Goal: Information Seeking & Learning: Check status

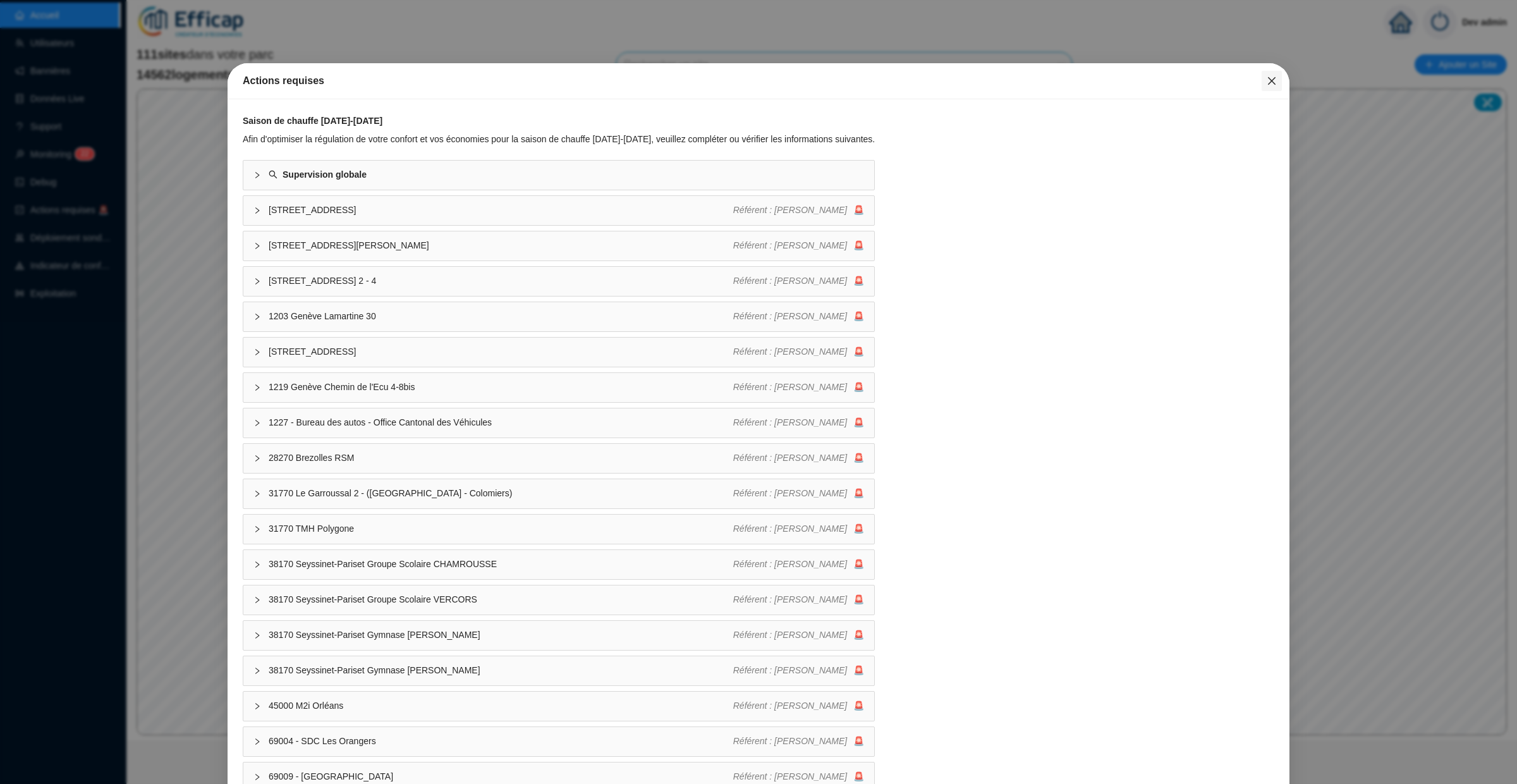
click at [1270, 77] on icon "close" at bounding box center [1271, 80] width 10 height 10
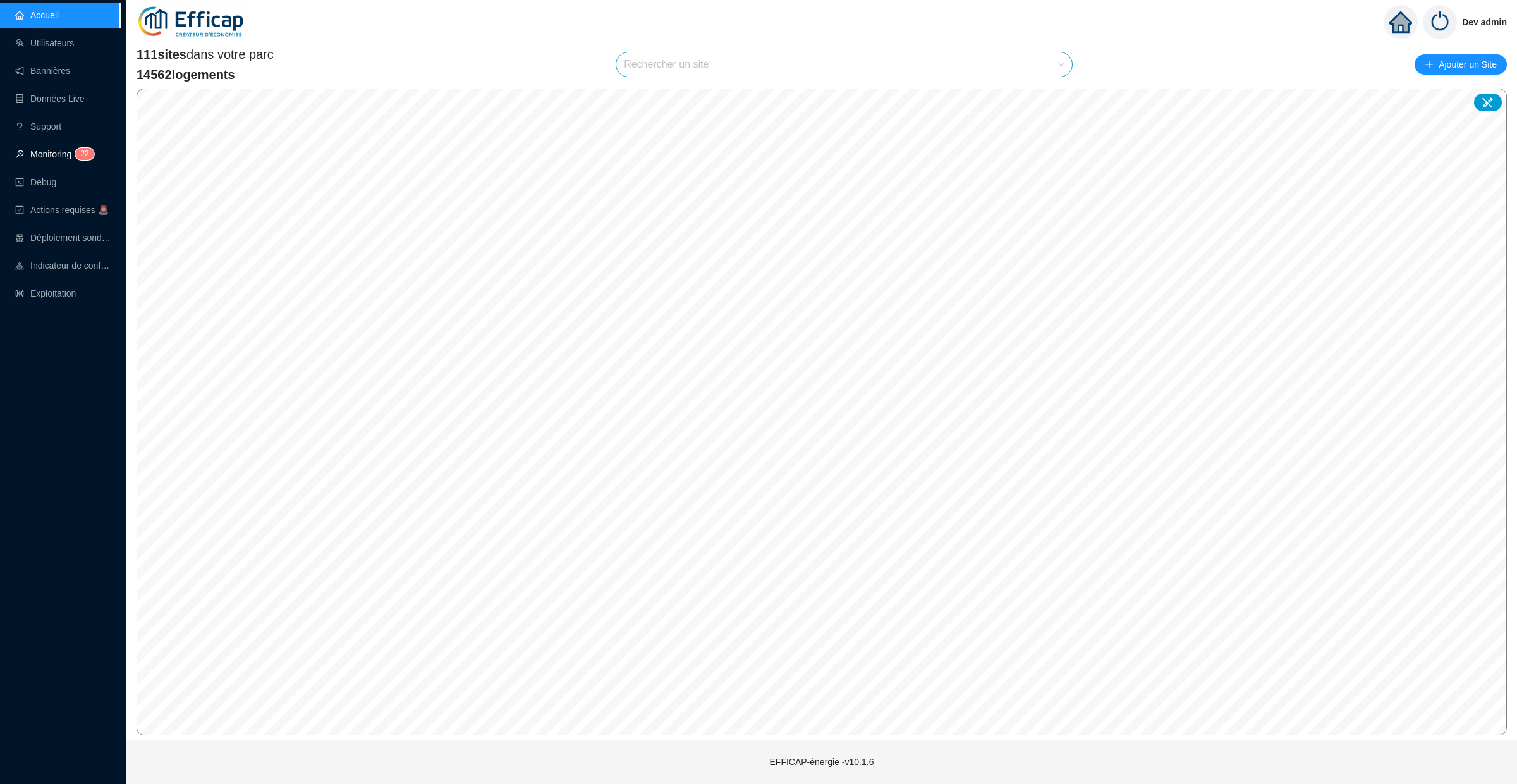
click at [77, 160] on span "2 2" at bounding box center [80, 154] width 19 height 10
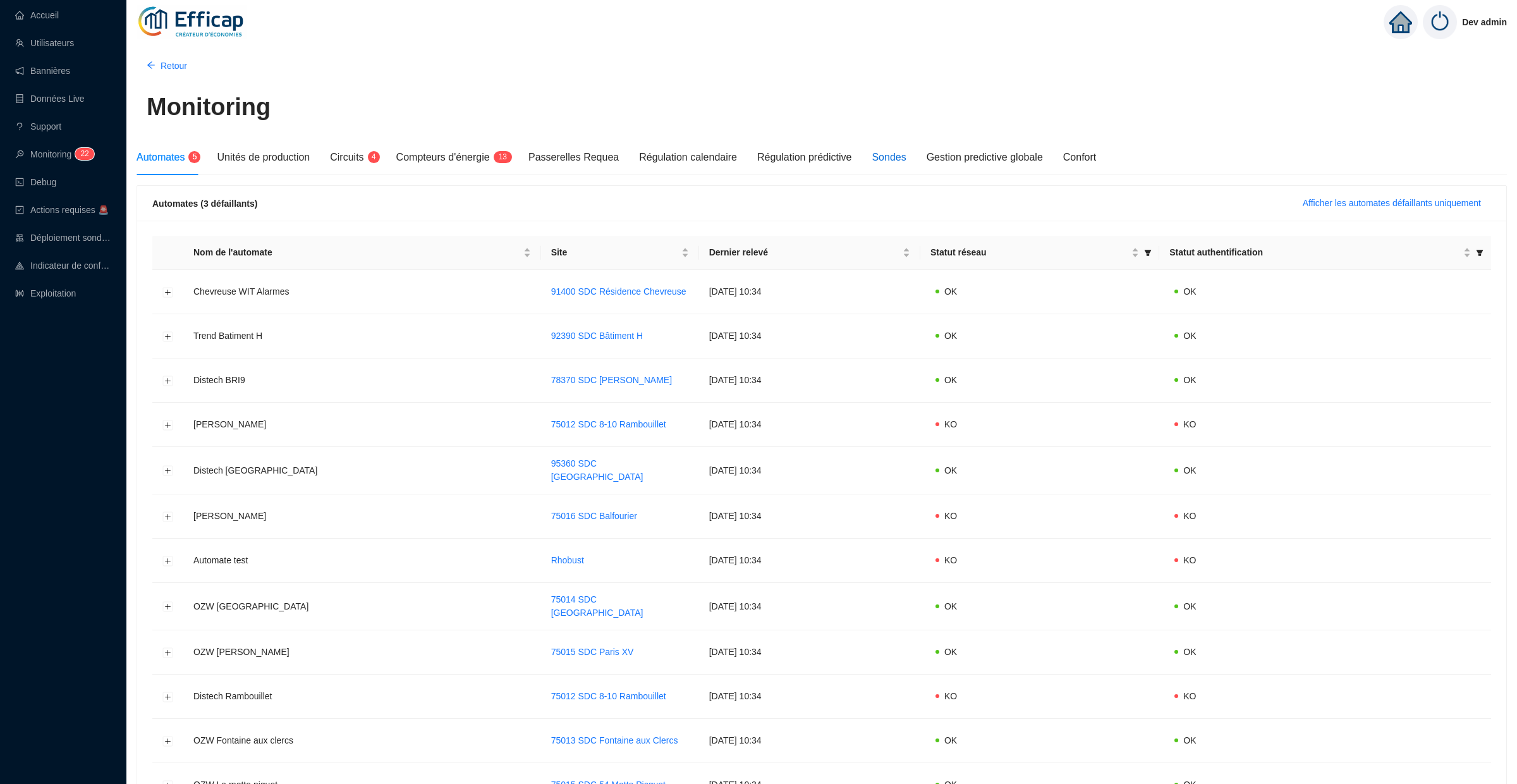
click at [901, 154] on div "Sondes" at bounding box center [889, 157] width 34 height 15
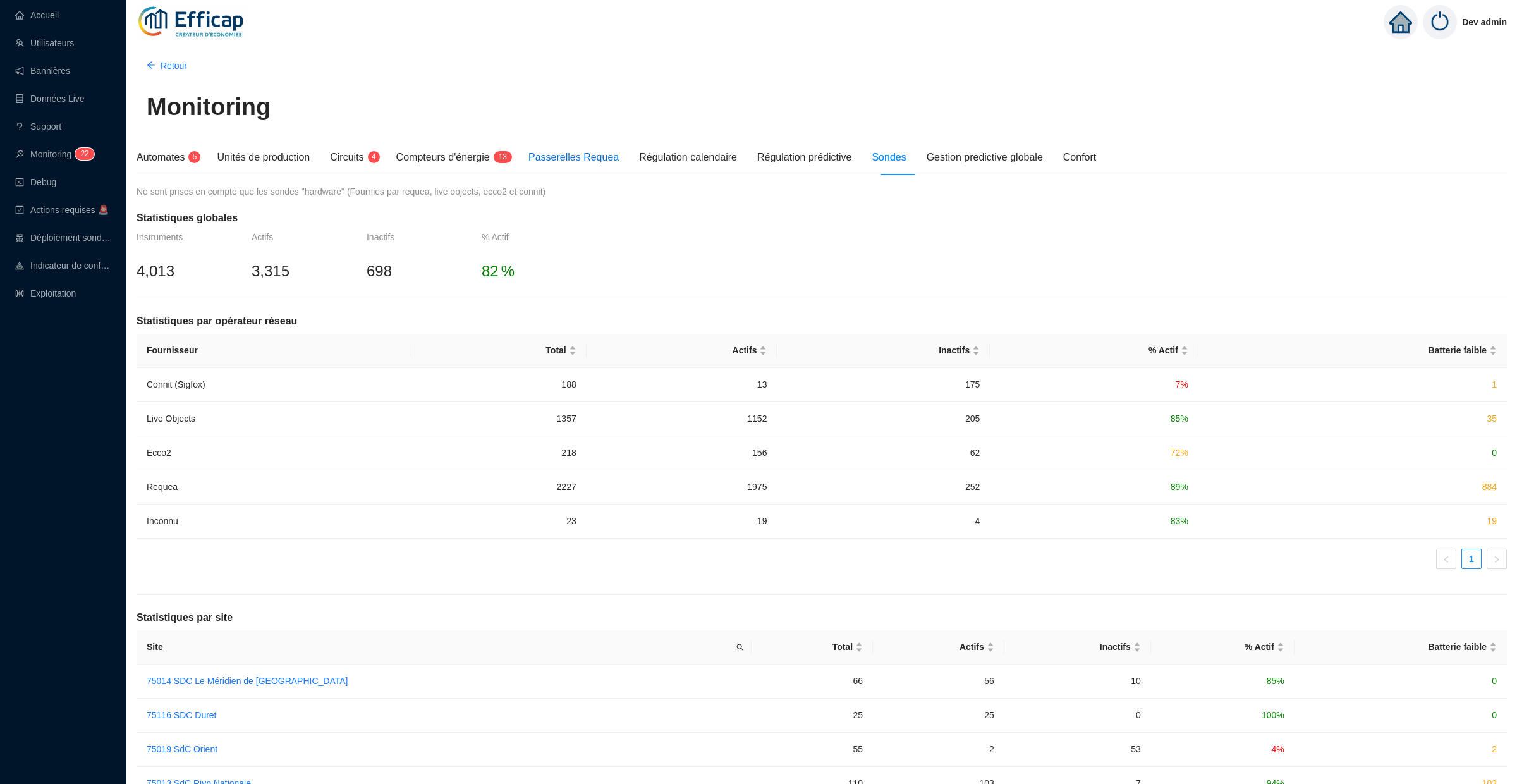
click at [592, 162] on span "Passerelles Requea" at bounding box center [574, 157] width 91 height 11
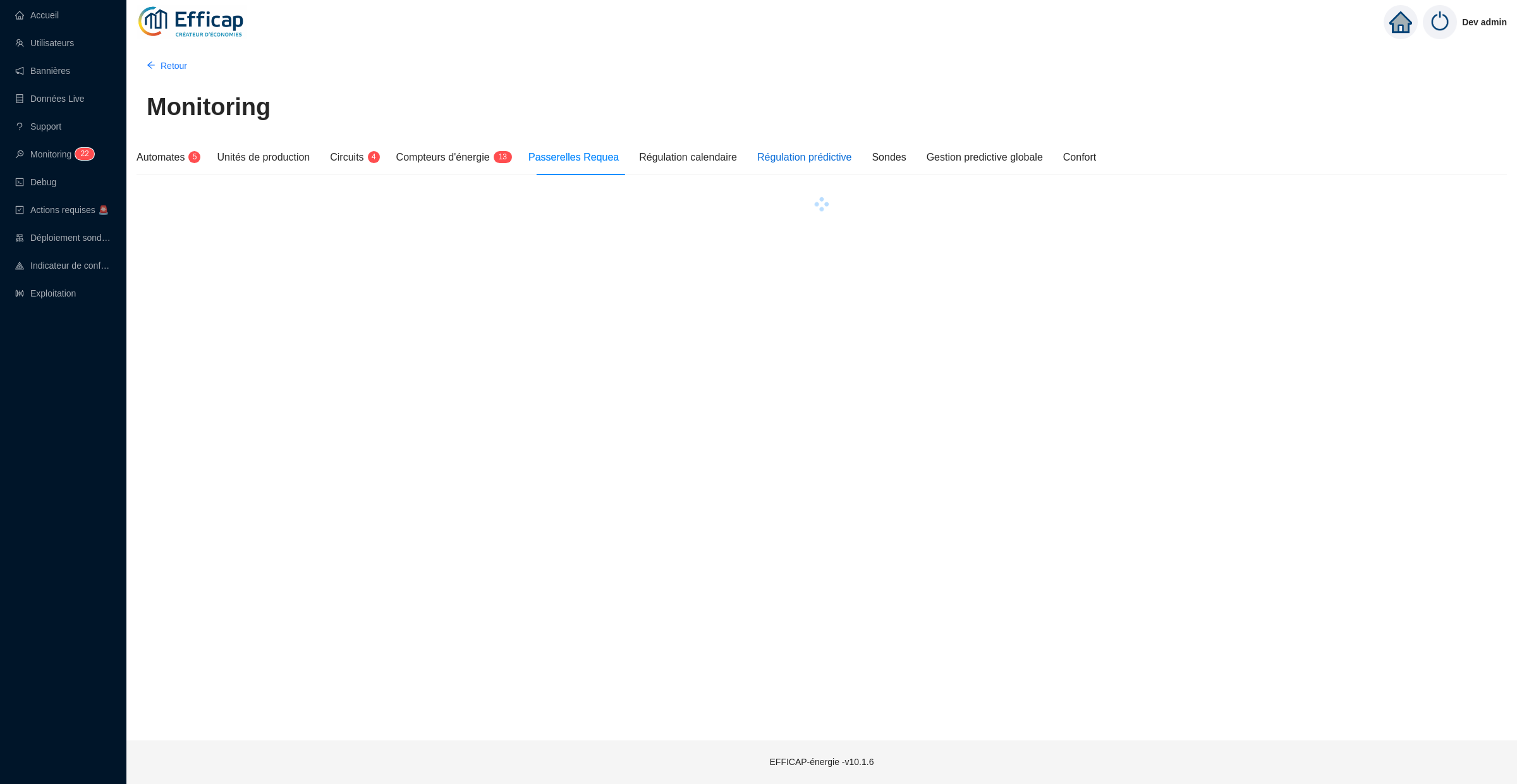
click at [815, 154] on div "Régulation prédictive" at bounding box center [805, 157] width 94 height 15
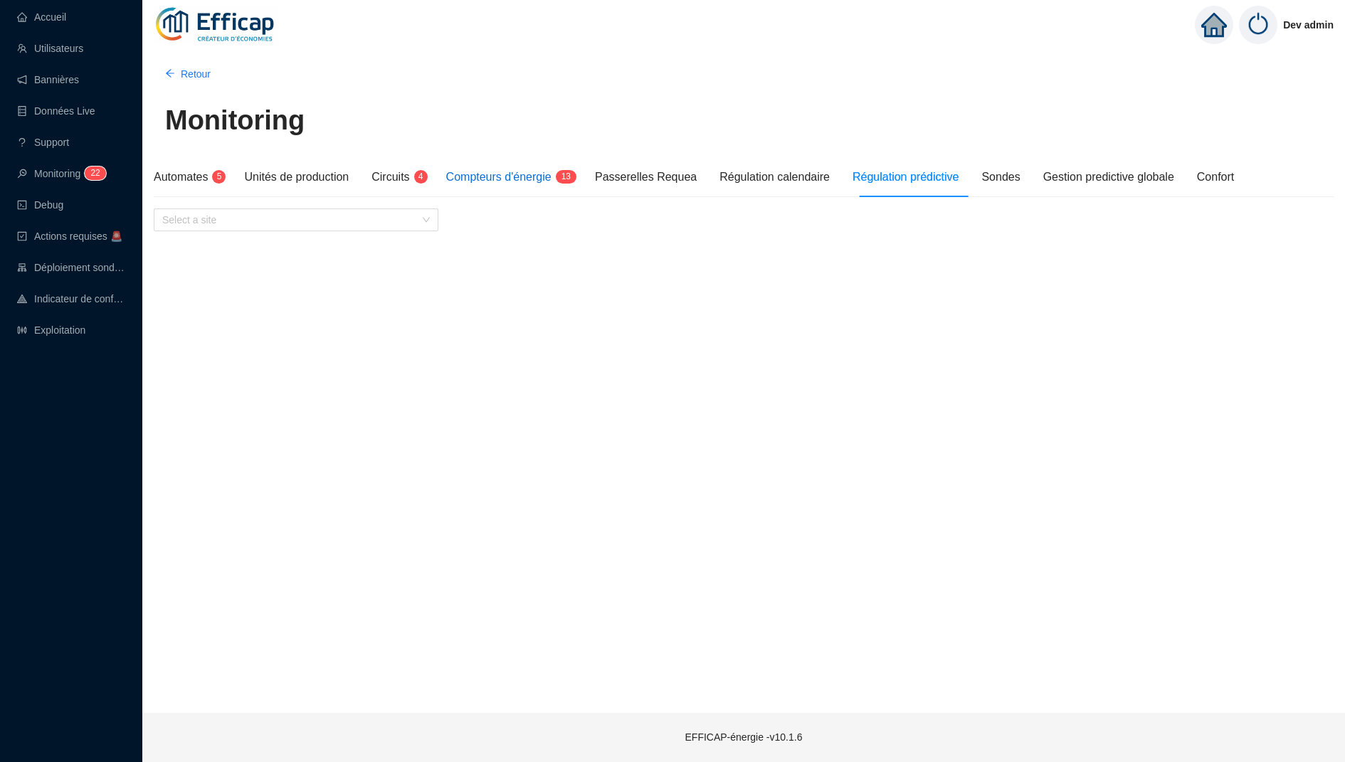
click at [527, 175] on span "Compteurs d'énergie" at bounding box center [498, 177] width 105 height 12
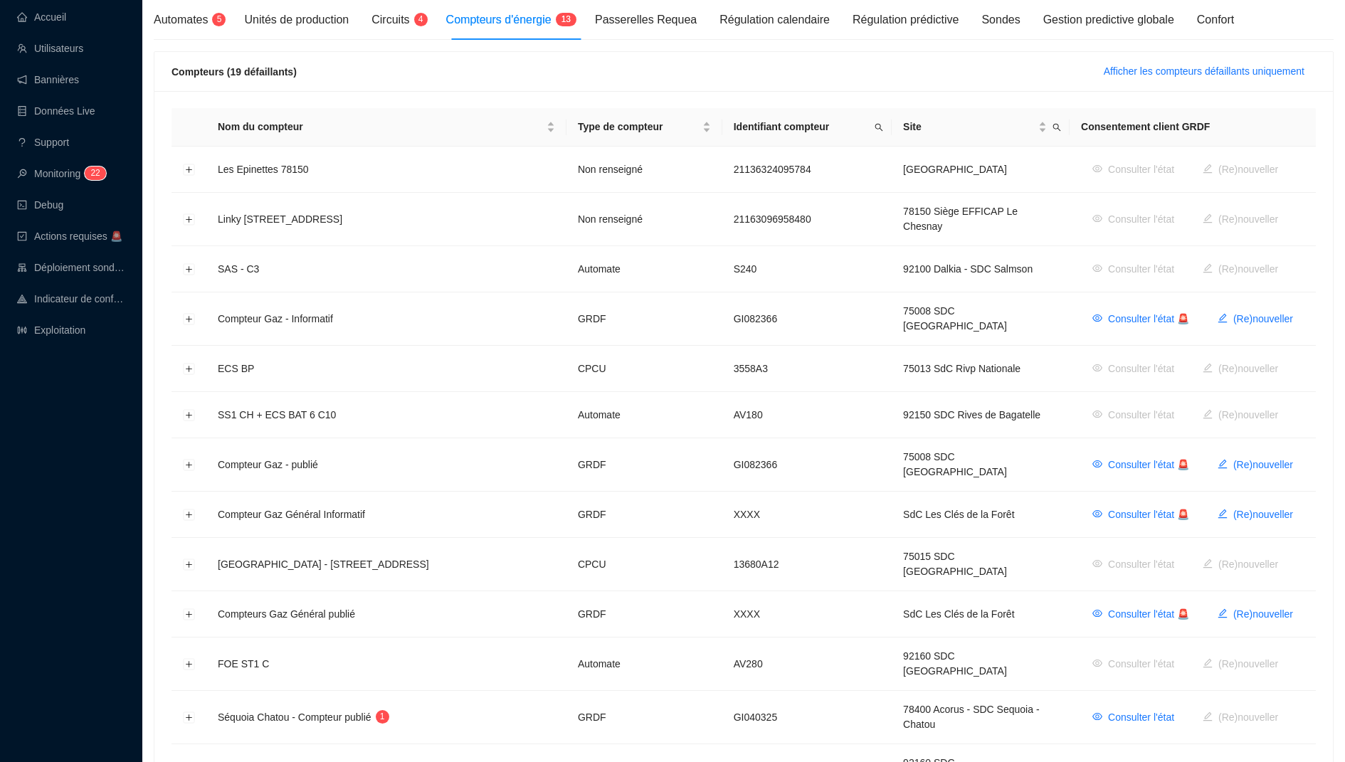
scroll to position [184, 0]
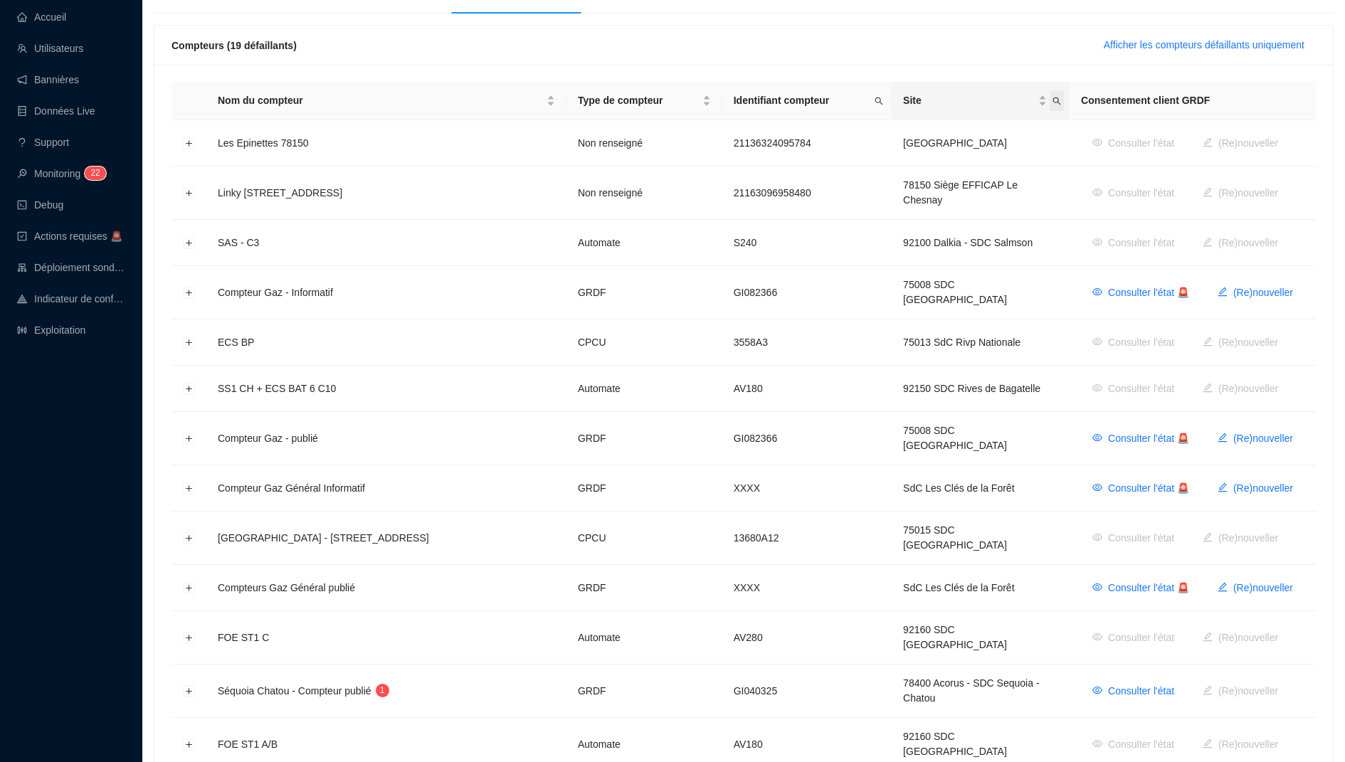
click at [1060, 99] on span "Site" at bounding box center [1057, 100] width 14 height 21
type input "madri"
